Goal: Task Accomplishment & Management: Complete application form

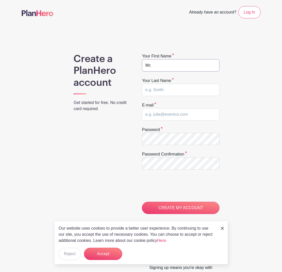
type input "M"
type input "[PERSON_NAME]"
type input "[EMAIL_ADDRESS][DOMAIN_NAME]"
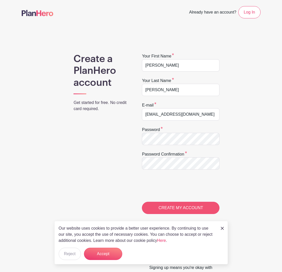
click at [171, 208] on input "CREATE MY ACCOUNT" at bounding box center [181, 208] width 78 height 12
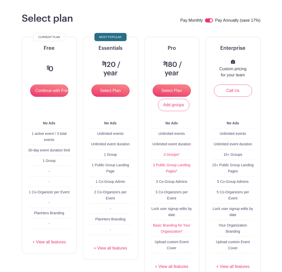
scroll to position [36, 0]
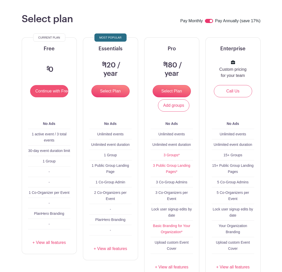
click at [53, 93] on input "Continue with Free" at bounding box center [49, 91] width 38 height 12
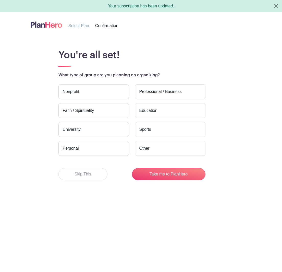
click at [95, 145] on label "Personal" at bounding box center [93, 148] width 70 height 15
click at [0, 0] on input "Personal" at bounding box center [0, 0] width 0 height 0
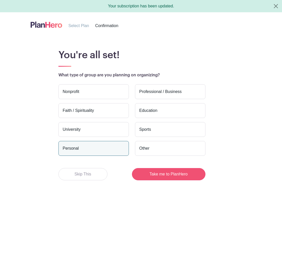
click at [188, 173] on button "Take me to PlanHero" at bounding box center [168, 174] width 73 height 12
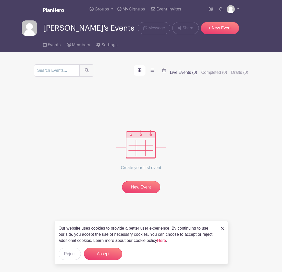
click at [224, 229] on div "Our website uses cookies to provide a better user experience. By continuing to …" at bounding box center [141, 242] width 174 height 43
click at [222, 228] on img at bounding box center [222, 228] width 3 height 3
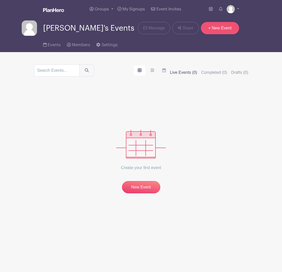
click at [223, 28] on link "+ New Event" at bounding box center [220, 28] width 38 height 12
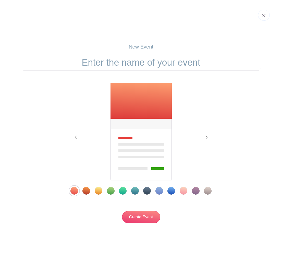
click at [113, 191] on div "Template 4" at bounding box center [111, 191] width 8 height 8
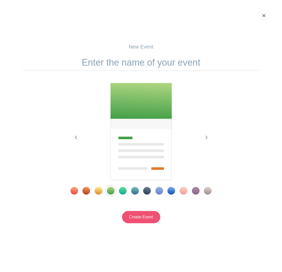
click at [145, 217] on input "Create Event" at bounding box center [141, 217] width 38 height 12
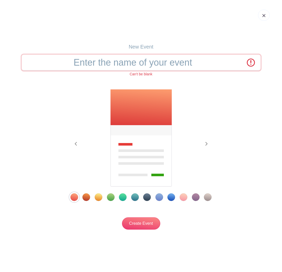
click at [124, 62] on input "text" at bounding box center [141, 63] width 239 height 16
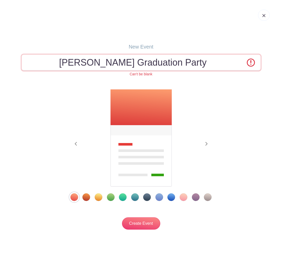
type input "[PERSON_NAME] Graduation Party"
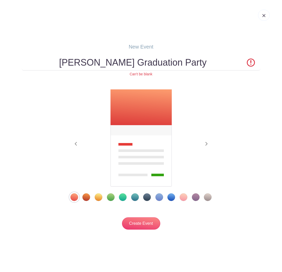
click at [109, 197] on div "Template 4" at bounding box center [111, 197] width 8 height 8
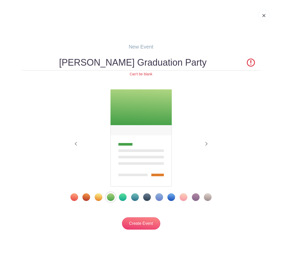
click at [121, 198] on div "Template 5" at bounding box center [123, 197] width 8 height 8
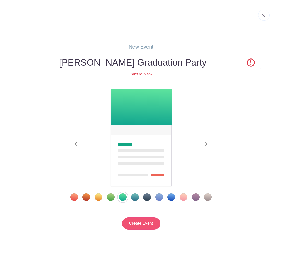
click at [139, 223] on input "Create Event" at bounding box center [141, 223] width 38 height 12
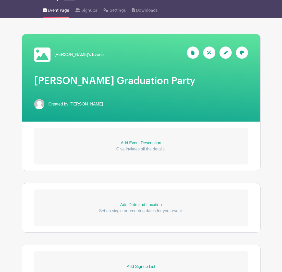
scroll to position [46, 0]
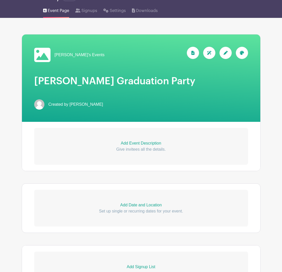
click at [143, 140] on p "Add Event Description" at bounding box center [141, 143] width 214 height 6
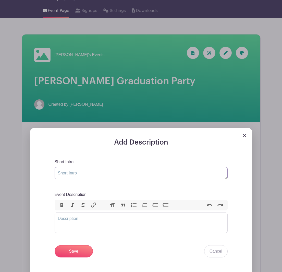
click at [122, 168] on textarea "Short Intro" at bounding box center [141, 173] width 173 height 12
type textarea "W"
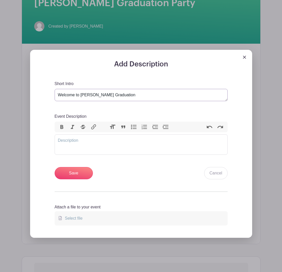
scroll to position [125, 0]
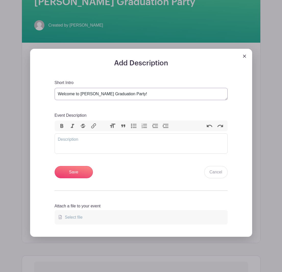
type textarea "Welcome to [PERSON_NAME] Graduation Party!"
click at [70, 136] on trix-editor "Event Description" at bounding box center [141, 143] width 173 height 20
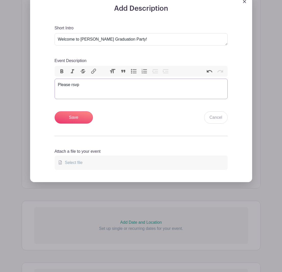
scroll to position [180, 0]
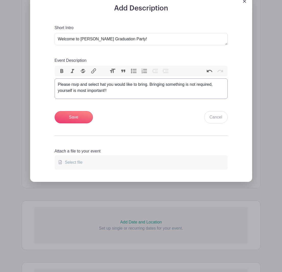
click at [101, 81] on div "Please rsvp and select hat you would like to bring. Bringing something is not r…" at bounding box center [141, 87] width 166 height 12
type trix-editor "<div>Please rsvp and select what you would like to bring. Bringing something is…"
click at [67, 112] on input "Save" at bounding box center [74, 117] width 38 height 12
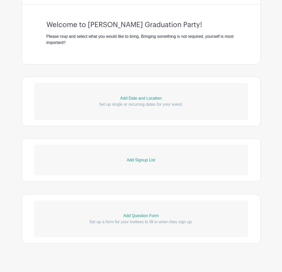
scroll to position [224, 0]
click at [141, 157] on p "Add Signup List" at bounding box center [141, 160] width 214 height 6
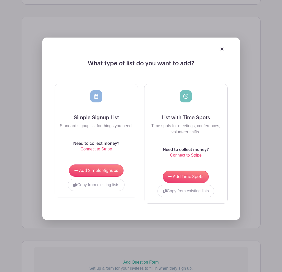
scroll to position [347, 0]
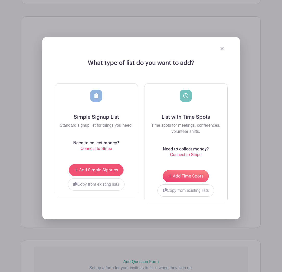
click at [108, 168] on span "Add Simple Signups" at bounding box center [98, 170] width 39 height 4
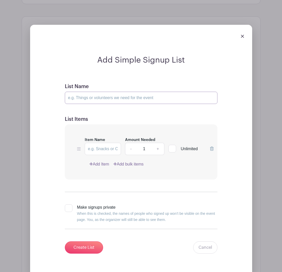
click at [118, 96] on input "List Name" at bounding box center [141, 98] width 153 height 12
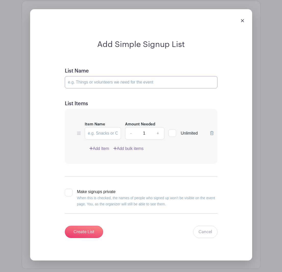
scroll to position [362, 0]
click at [99, 127] on input "Item Name" at bounding box center [103, 133] width 36 height 12
click at [98, 145] on link "Add Item" at bounding box center [99, 148] width 20 height 6
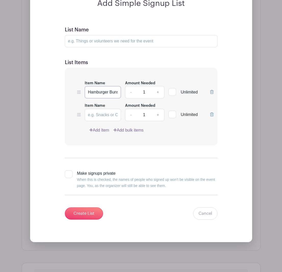
drag, startPoint x: 115, startPoint y: 89, endPoint x: 120, endPoint y: 90, distance: 4.3
click at [115, 89] on input "Hamburger Buns" at bounding box center [103, 92] width 36 height 12
type input "Hamburger Buns"
click at [108, 38] on input "List Name" at bounding box center [141, 41] width 153 height 12
type input "We are expecting around 20-30 people."
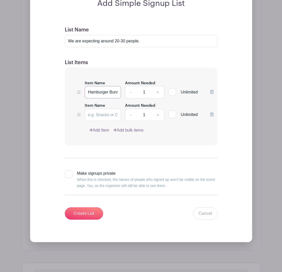
click at [116, 90] on input "Hamburger Buns" at bounding box center [103, 92] width 36 height 12
click at [159, 88] on link "+" at bounding box center [158, 92] width 13 height 12
type input "2"
click at [107, 112] on input "Item Name" at bounding box center [103, 115] width 36 height 12
type input "Hot Dogs"
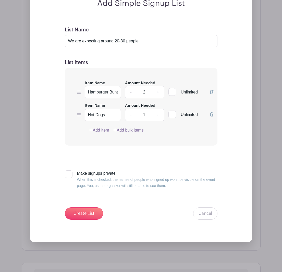
click at [159, 111] on link "+" at bounding box center [158, 115] width 13 height 12
type input "2"
click at [96, 127] on link "Add Item" at bounding box center [99, 130] width 20 height 6
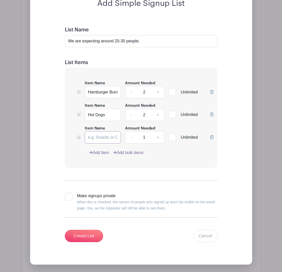
click at [95, 132] on input "Item Name" at bounding box center [103, 137] width 36 height 12
type input "Chips"
click at [158, 135] on link "+" at bounding box center [158, 137] width 13 height 12
type input "2"
click at [103, 135] on input "Chips" at bounding box center [103, 137] width 36 height 12
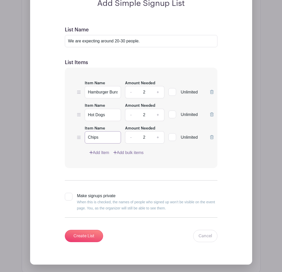
type input "Chips"
click at [130, 150] on link "Add bulk items" at bounding box center [128, 153] width 30 height 6
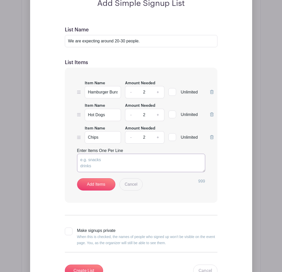
click at [94, 154] on textarea "Enter Items One Per Line" at bounding box center [141, 163] width 128 height 18
click at [80, 164] on textarea "Fruit Napkins Plates" at bounding box center [141, 163] width 128 height 18
drag, startPoint x: 89, startPoint y: 165, endPoint x: 93, endPoint y: 166, distance: 4.3
click at [89, 165] on textarea "Fruit Napkins Compotable Plates" at bounding box center [141, 163] width 128 height 18
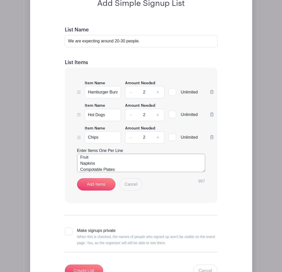
click at [93, 165] on textarea "Fruit Napkins Compotable Plates" at bounding box center [141, 163] width 128 height 18
click at [124, 163] on textarea "Fruit Napkins Compostable Plates" at bounding box center [141, 163] width 128 height 18
type textarea "Fruit Napkins Compostable Plates Desserts (pie, cake, cookies)"
click at [100, 184] on link "Add Items" at bounding box center [96, 184] width 38 height 12
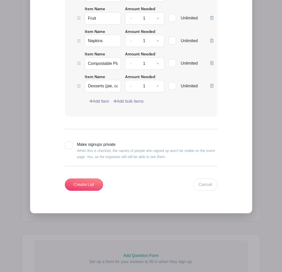
scroll to position [502, 0]
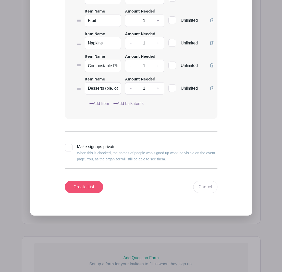
click at [93, 182] on input "Create List" at bounding box center [84, 187] width 38 height 12
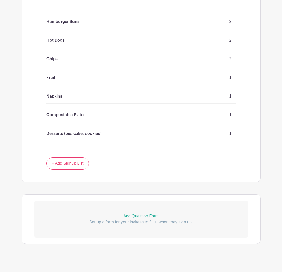
scroll to position [349, 0]
click at [136, 213] on p "Add Question Form" at bounding box center [141, 216] width 214 height 6
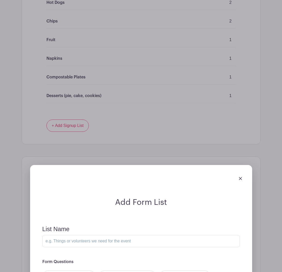
scroll to position [385, 0]
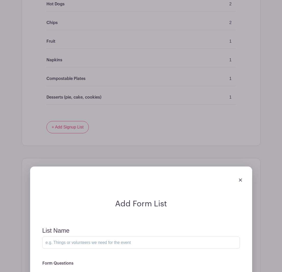
click at [241, 178] on img at bounding box center [240, 179] width 3 height 3
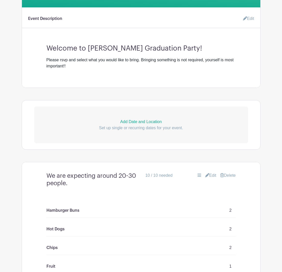
scroll to position [161, 0]
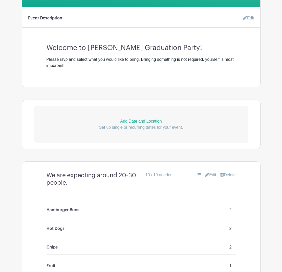
click at [134, 118] on p "Add Date and Location" at bounding box center [141, 121] width 214 height 6
select select "7"
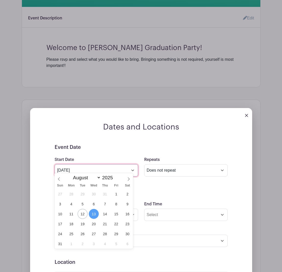
click at [129, 166] on input "[DATE]" at bounding box center [96, 170] width 83 height 12
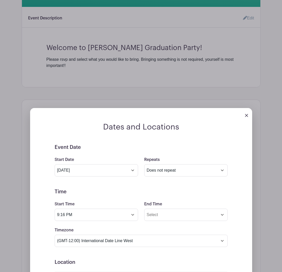
click at [121, 129] on div "Dates and Locations Event Date Start Date [DATE] Repeats Does not repeat Daily …" at bounding box center [141, 254] width 222 height 264
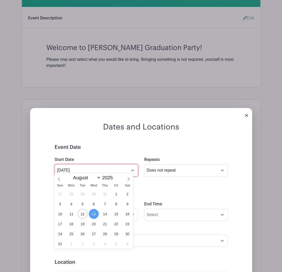
click at [133, 167] on input "[DATE]" at bounding box center [96, 170] width 83 height 12
drag, startPoint x: 62, startPoint y: 225, endPoint x: 69, endPoint y: 225, distance: 6.9
click at [62, 225] on span "17" at bounding box center [60, 224] width 10 height 10
type input "[DATE]"
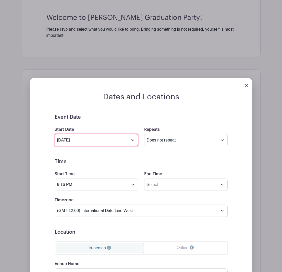
scroll to position [192, 0]
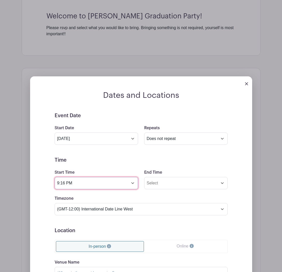
click at [135, 179] on input "9:16 PM" at bounding box center [96, 183] width 83 height 12
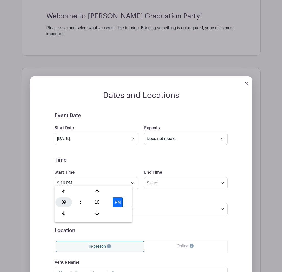
click at [64, 201] on div "09" at bounding box center [64, 202] width 17 height 10
click at [102, 192] on div "02" at bounding box center [101, 192] width 17 height 10
click at [96, 201] on div "16" at bounding box center [97, 202] width 17 height 10
click at [61, 191] on div "00" at bounding box center [64, 192] width 17 height 10
type input "2:00 PM"
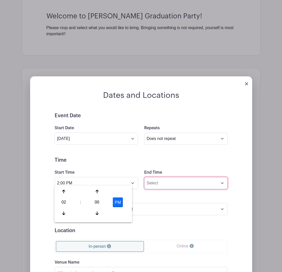
click at [189, 180] on input "End Time" at bounding box center [185, 183] width 83 height 12
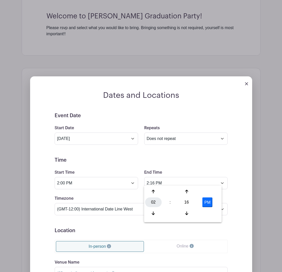
click at [154, 201] on div "02" at bounding box center [153, 202] width 17 height 10
click at [211, 200] on div "07" at bounding box center [210, 202] width 17 height 10
click at [186, 204] on div "16" at bounding box center [186, 202] width 17 height 10
click at [152, 194] on div "00" at bounding box center [153, 192] width 17 height 10
type input "7:00 PM"
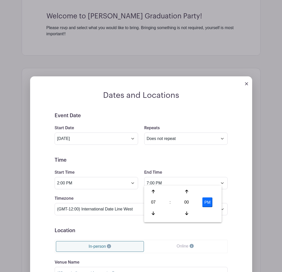
click at [109, 190] on form "Event Date Start Date [DATE] Repeats Does not repeat Daily Weekly Monthly on da…" at bounding box center [141, 228] width 173 height 230
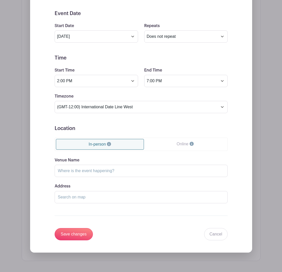
scroll to position [295, 0]
click at [101, 166] on input "Venue Name" at bounding box center [141, 170] width 173 height 12
drag, startPoint x: 94, startPoint y: 167, endPoint x: 55, endPoint y: 167, distance: 38.8
click at [55, 167] on input "[STREET_ADDRESS]" at bounding box center [141, 170] width 173 height 12
type input "D"
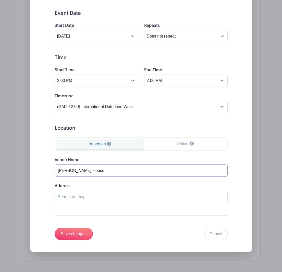
type input "[PERSON_NAME] House"
click at [77, 193] on input "Address" at bounding box center [141, 197] width 173 height 12
paste input "[STREET_ADDRESS]"
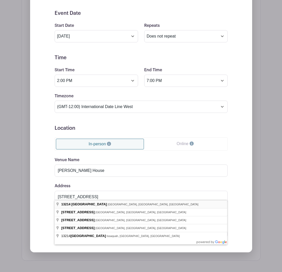
type input "[STREET_ADDRESS]"
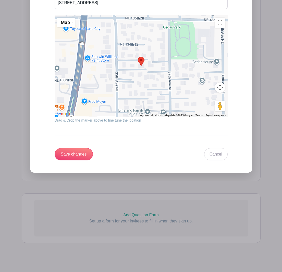
scroll to position [488, 0]
click at [78, 152] on input "Save changes" at bounding box center [74, 154] width 38 height 12
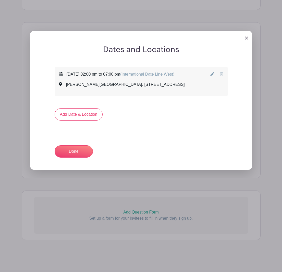
scroll to position [234, 0]
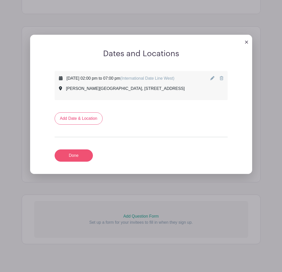
click at [79, 157] on link "Done" at bounding box center [74, 155] width 38 height 12
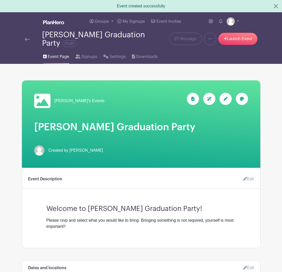
scroll to position [0, 0]
click at [232, 22] on img at bounding box center [231, 21] width 8 height 8
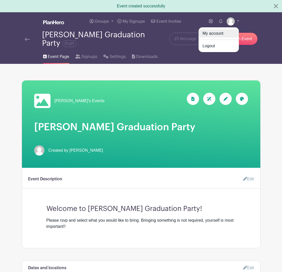
click at [217, 33] on link "My account" at bounding box center [219, 33] width 40 height 8
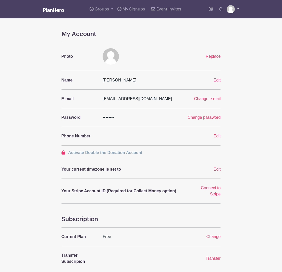
click at [228, 10] on img at bounding box center [231, 9] width 8 height 8
click at [191, 24] on main "Groups All Groups [PERSON_NAME]'s Events My Signups Event Invites My account Lo…" at bounding box center [141, 191] width 282 height 382
click at [228, 9] on img at bounding box center [231, 9] width 8 height 8
click at [50, 24] on main "Groups All Groups [PERSON_NAME]'s Events My Signups Event Invites My account Lo…" at bounding box center [141, 191] width 282 height 382
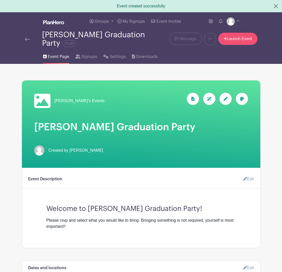
click at [245, 34] on link "Launch Event" at bounding box center [237, 39] width 39 height 12
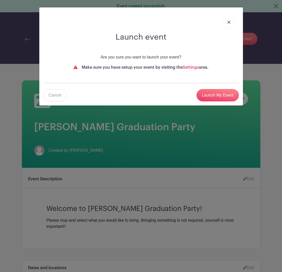
click at [229, 21] on img at bounding box center [228, 22] width 3 height 3
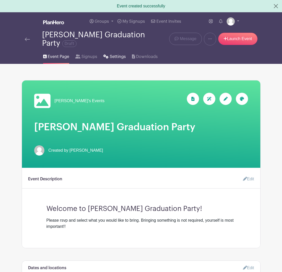
click at [119, 54] on span "Settings" at bounding box center [118, 57] width 16 height 6
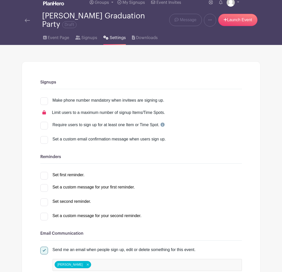
scroll to position [6, 0]
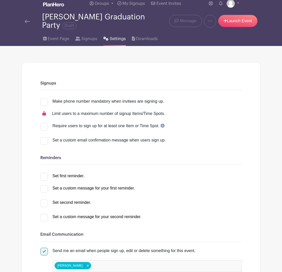
drag, startPoint x: 45, startPoint y: 99, endPoint x: 32, endPoint y: 101, distance: 13.1
click at [45, 99] on div at bounding box center [44, 102] width 8 height 8
click at [44, 99] on input "Make phone number mandatory when invitees are signing up." at bounding box center [41, 99] width 3 height 3
checkbox input "true"
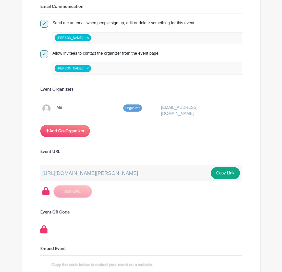
scroll to position [235, 0]
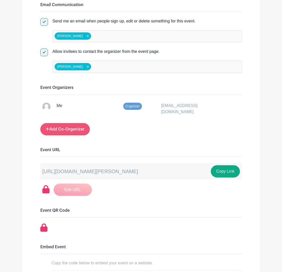
click at [68, 123] on link "Add Co-Organizer" at bounding box center [65, 129] width 50 height 12
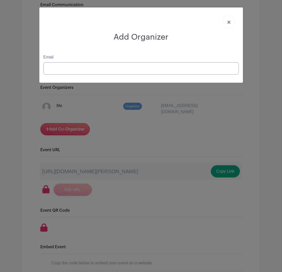
click at [79, 67] on input "Email" at bounding box center [140, 68] width 195 height 12
type input "[EMAIL_ADDRESS]"
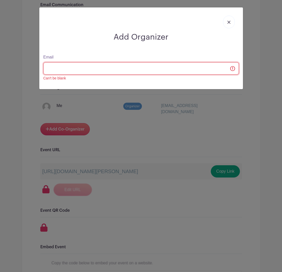
click at [71, 68] on input "Email" at bounding box center [140, 68] width 195 height 12
type input "[EMAIL_ADDRESS]"
click at [93, 68] on input "Email" at bounding box center [140, 68] width 195 height 12
type input "[PERSON_NAME]"
click at [73, 66] on input "Email" at bounding box center [140, 68] width 195 height 12
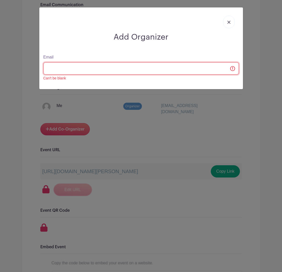
type input "[EMAIL_ADDRESS][DOMAIN_NAME]"
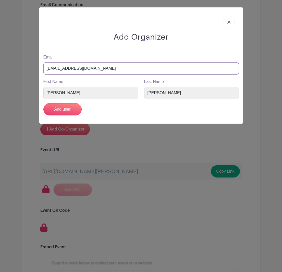
click at [94, 68] on input "[EMAIL_ADDRESS][DOMAIN_NAME]" at bounding box center [140, 68] width 195 height 12
drag, startPoint x: 68, startPoint y: 68, endPoint x: 46, endPoint y: 67, distance: 22.0
click at [46, 67] on input "[EMAIL_ADDRESS][DOMAIN_NAME]" at bounding box center [140, 68] width 195 height 12
type input "[PERSON_NAME][EMAIL_ADDRESS][DOMAIN_NAME]"
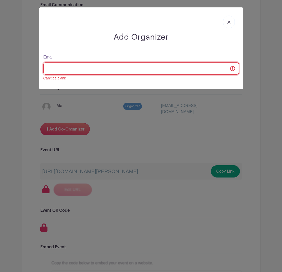
click at [74, 68] on input "Email" at bounding box center [140, 68] width 195 height 12
click at [110, 66] on input "Email" at bounding box center [140, 68] width 195 height 12
type input "[EMAIL_ADDRESS][DOMAIN_NAME]"
click at [48, 70] on input "Email" at bounding box center [140, 68] width 195 height 12
paste input "[EMAIL_ADDRESS][DOMAIN_NAME]"
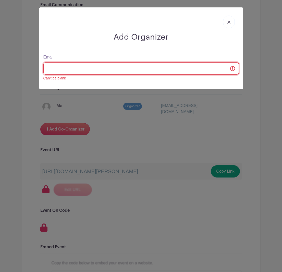
type input "[EMAIL_ADDRESS][DOMAIN_NAME]"
click at [48, 70] on input "Email" at bounding box center [140, 68] width 195 height 12
paste input "[EMAIL_ADDRESS][DOMAIN_NAME]"
type input "[EMAIL_ADDRESS][DOMAIN_NAME]"
click at [231, 68] on input "Email" at bounding box center [140, 68] width 195 height 12
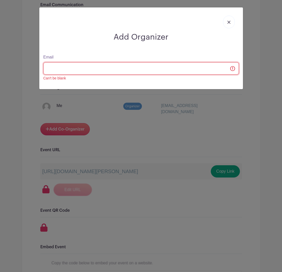
drag, startPoint x: 177, startPoint y: 67, endPoint x: 221, endPoint y: 50, distance: 47.7
click at [177, 67] on input "Email" at bounding box center [140, 68] width 195 height 12
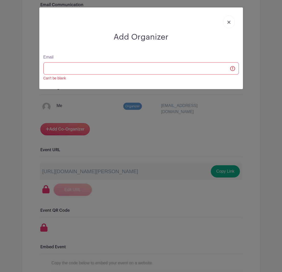
click at [225, 19] on link at bounding box center [229, 22] width 12 height 13
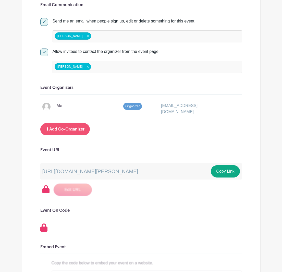
click at [70, 124] on link "Add Co-Organizer" at bounding box center [65, 129] width 50 height 12
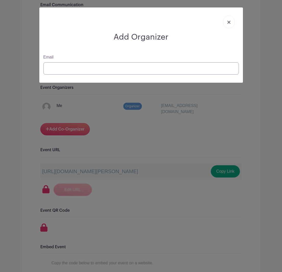
click at [57, 66] on input "Email" at bounding box center [140, 68] width 195 height 12
paste input "[EMAIL_ADDRESS][DOMAIN_NAME]"
type input "[EMAIL_ADDRESS][DOMAIN_NAME]"
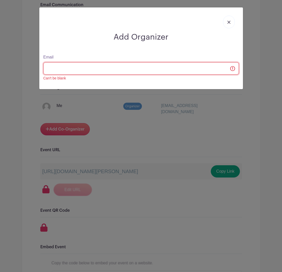
click at [57, 66] on input "Email" at bounding box center [140, 68] width 195 height 12
type input "[EMAIL_ADDRESS][DOMAIN_NAME]"
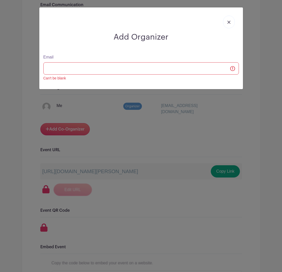
click at [229, 24] on link at bounding box center [229, 22] width 12 height 13
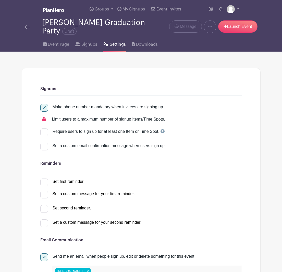
scroll to position [0, 0]
click at [63, 41] on span "Event Page" at bounding box center [58, 44] width 21 height 6
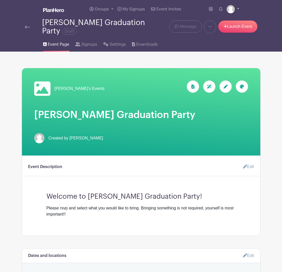
click at [229, 8] on img at bounding box center [231, 9] width 8 height 8
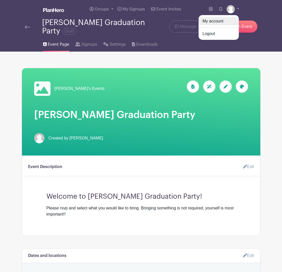
click at [222, 23] on link "My account" at bounding box center [219, 21] width 40 height 8
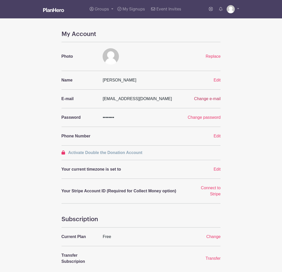
click at [207, 101] on span "Change e-mail" at bounding box center [207, 98] width 27 height 4
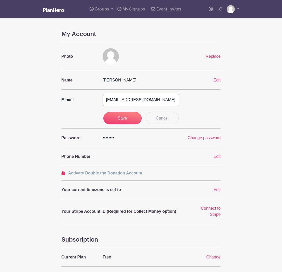
drag, startPoint x: 166, startPoint y: 101, endPoint x: 90, endPoint y: 93, distance: 76.2
click at [90, 93] on div "My Account Photo Replace Name [PERSON_NAME] Edit E-mail [EMAIL_ADDRESS][DOMAIN_…" at bounding box center [140, 201] width 159 height 340
paste input "[EMAIL_ADDRESS]"
type input "[EMAIL_ADDRESS][DOMAIN_NAME]"
click at [135, 117] on input "Save" at bounding box center [122, 118] width 38 height 12
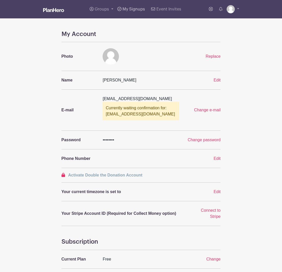
click at [133, 10] on span "My Signups" at bounding box center [133, 9] width 22 height 4
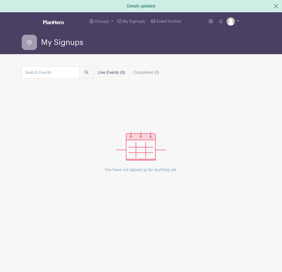
click at [228, 22] on img at bounding box center [231, 21] width 8 height 8
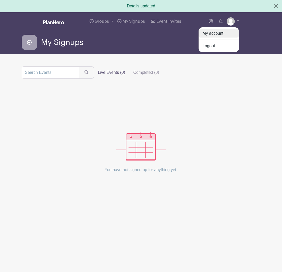
click at [212, 32] on link "My account" at bounding box center [219, 33] width 40 height 8
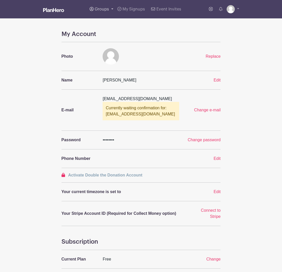
click at [98, 9] on span "Groups" at bounding box center [102, 9] width 14 height 4
click at [119, 36] on span "[PERSON_NAME]'s Events" at bounding box center [124, 37] width 49 height 6
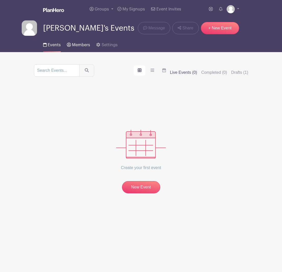
click at [79, 45] on span "Members" at bounding box center [81, 45] width 18 height 4
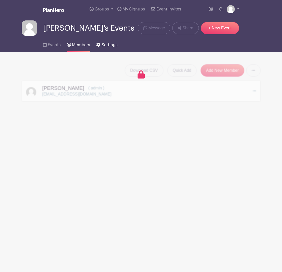
click at [107, 46] on span "Settings" at bounding box center [110, 45] width 16 height 4
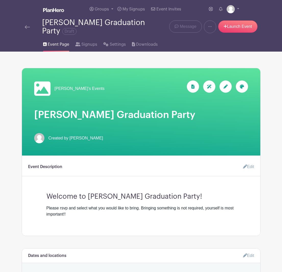
click at [29, 26] on div "[PERSON_NAME] Graduation Party Draft" at bounding box center [91, 26] width 133 height 17
click at [28, 25] on img at bounding box center [27, 27] width 5 height 4
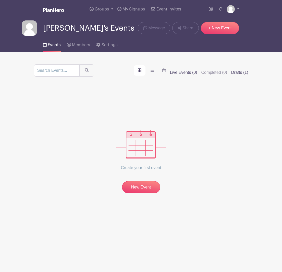
click at [241, 74] on label "Drafts (1)" at bounding box center [239, 72] width 17 height 6
click at [0, 0] on input "Drafts (1)" at bounding box center [0, 0] width 0 height 0
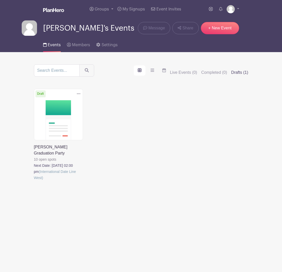
click at [78, 94] on icon at bounding box center [79, 94] width 4 height 4
click at [34, 181] on link at bounding box center [34, 181] width 0 height 0
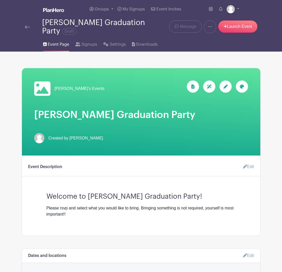
click at [209, 24] on icon at bounding box center [210, 26] width 4 height 4
click at [220, 38] on link "Duplicate" at bounding box center [224, 40] width 40 height 8
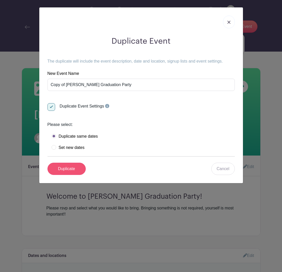
click at [76, 167] on input "Duplicate" at bounding box center [66, 169] width 38 height 12
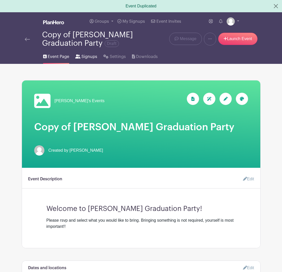
click at [84, 57] on span "Signups" at bounding box center [89, 57] width 16 height 6
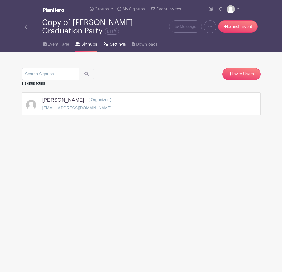
click at [113, 44] on span "Settings" at bounding box center [118, 44] width 16 height 6
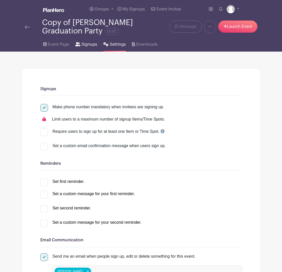
click at [86, 46] on span "Signups" at bounding box center [89, 44] width 16 height 6
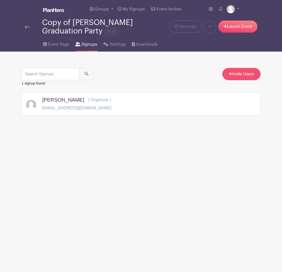
click at [248, 78] on link "Invite Users" at bounding box center [241, 74] width 38 height 12
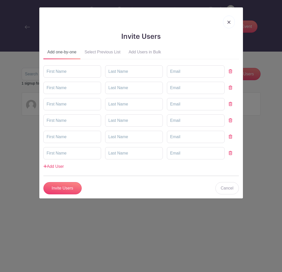
click at [230, 21] on img at bounding box center [228, 22] width 3 height 3
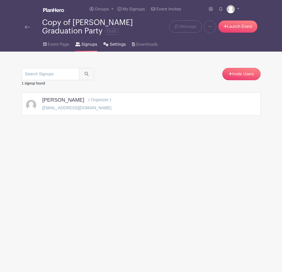
click at [115, 45] on span "Settings" at bounding box center [118, 44] width 16 height 6
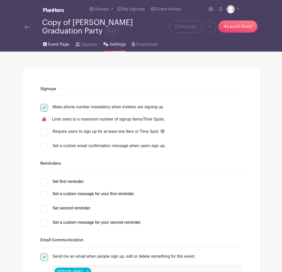
click at [53, 45] on span "Event Page" at bounding box center [58, 44] width 21 height 6
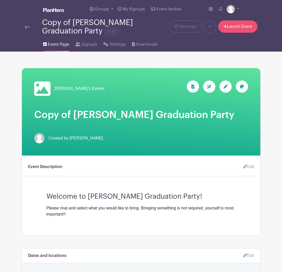
click at [240, 26] on link "Launch Event" at bounding box center [237, 26] width 39 height 12
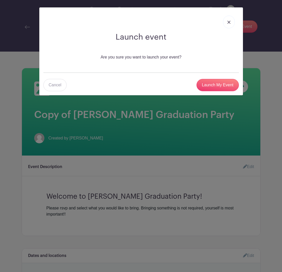
click at [232, 23] on link at bounding box center [229, 22] width 12 height 13
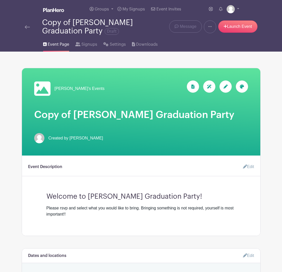
click at [210, 27] on icon at bounding box center [210, 26] width 4 height 1
drag, startPoint x: 169, startPoint y: 59, endPoint x: 199, endPoint y: 51, distance: 31.3
click at [236, 26] on link "Launch Event" at bounding box center [237, 26] width 39 height 12
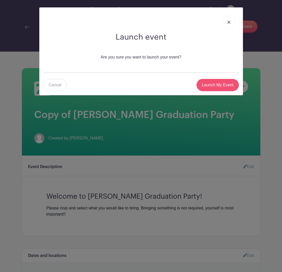
click at [213, 84] on input "Launch My Event" at bounding box center [217, 85] width 42 height 12
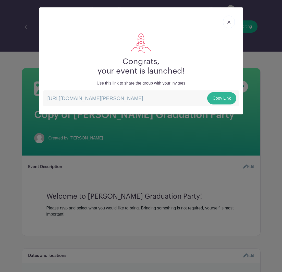
click at [223, 100] on link "Copy Link" at bounding box center [221, 98] width 29 height 12
click at [228, 24] on link at bounding box center [229, 22] width 12 height 13
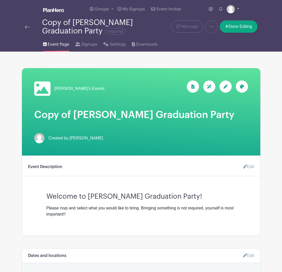
click at [235, 9] on link at bounding box center [233, 9] width 13 height 8
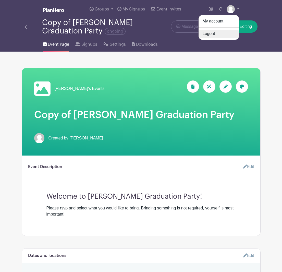
click at [213, 35] on link "Logout" at bounding box center [219, 34] width 40 height 8
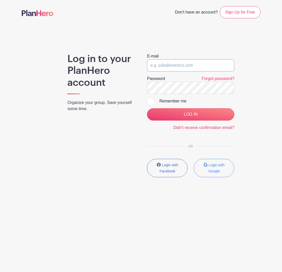
type input "[EMAIL_ADDRESS][DOMAIN_NAME]"
click at [191, 114] on input "LOG IN" at bounding box center [190, 114] width 87 height 12
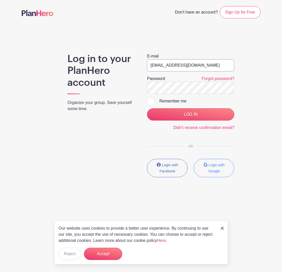
click at [201, 65] on input "[EMAIL_ADDRESS][DOMAIN_NAME]" at bounding box center [190, 65] width 87 height 12
click at [227, 64] on input "[EMAIL_ADDRESS][DOMAIN_NAME]" at bounding box center [190, 65] width 87 height 12
